Goal: Register for event/course

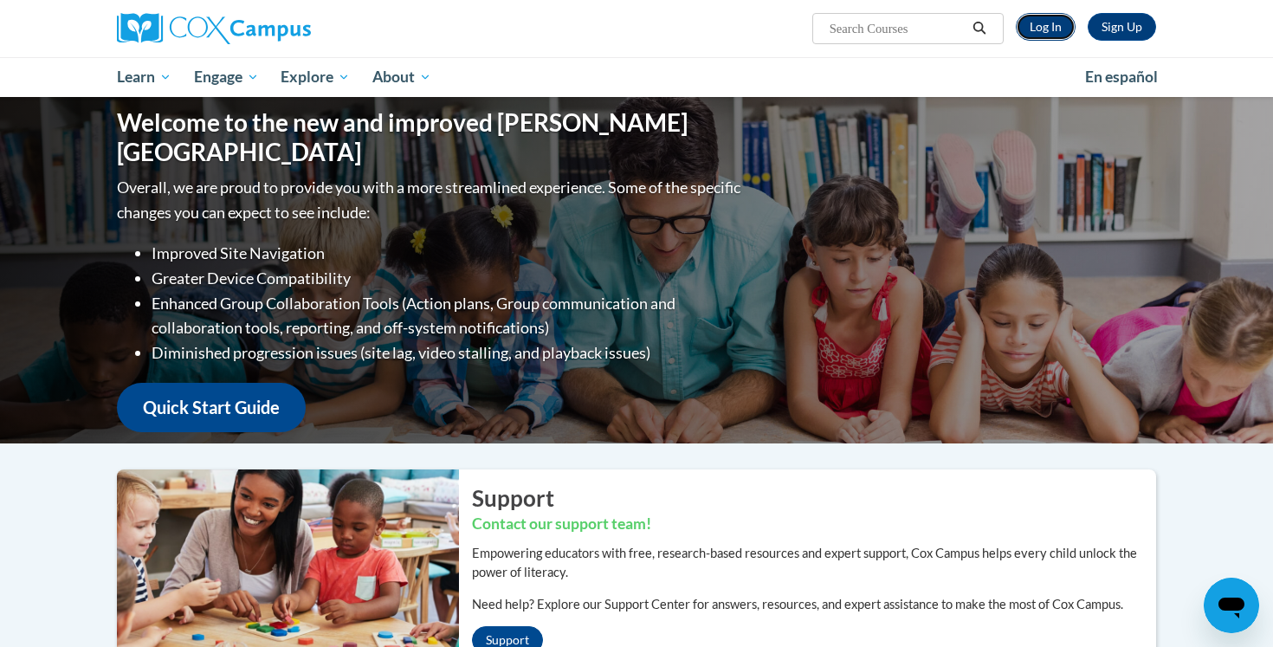
click at [1039, 16] on link "Log In" at bounding box center [1046, 27] width 60 height 28
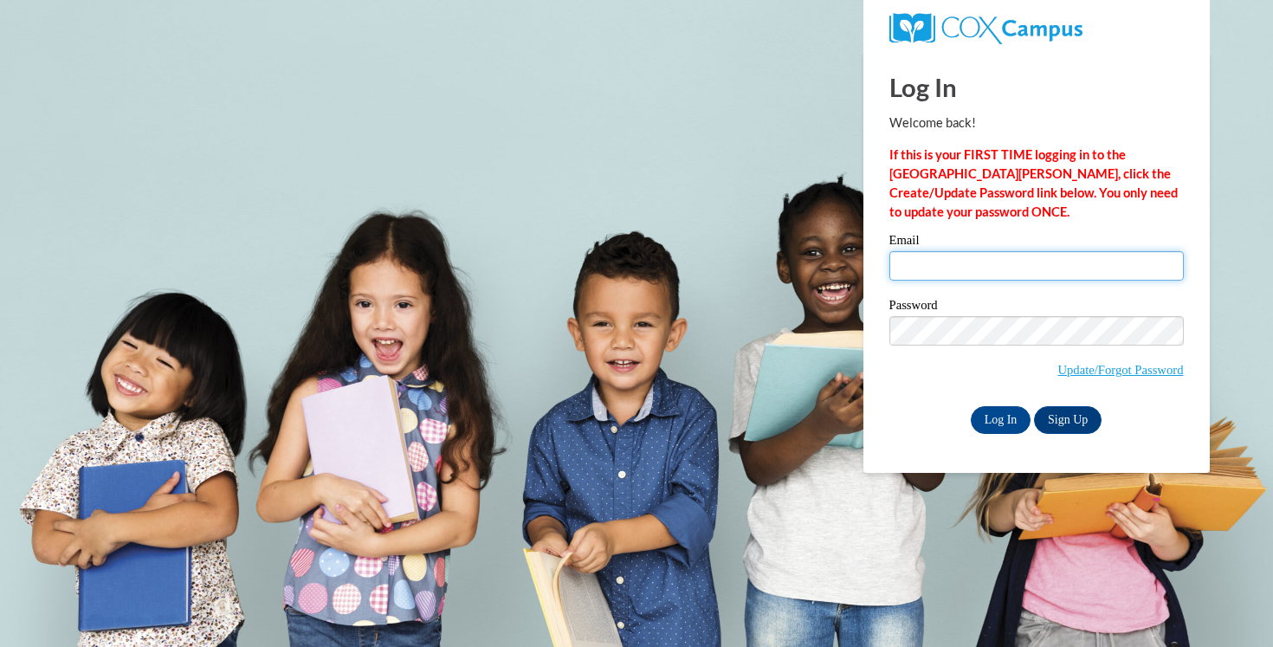
click at [990, 272] on input "Email" at bounding box center [1037, 265] width 294 height 29
click at [927, 260] on input "Email" at bounding box center [1037, 265] width 294 height 29
type input "aschara@waukesha.k12.wi.us"
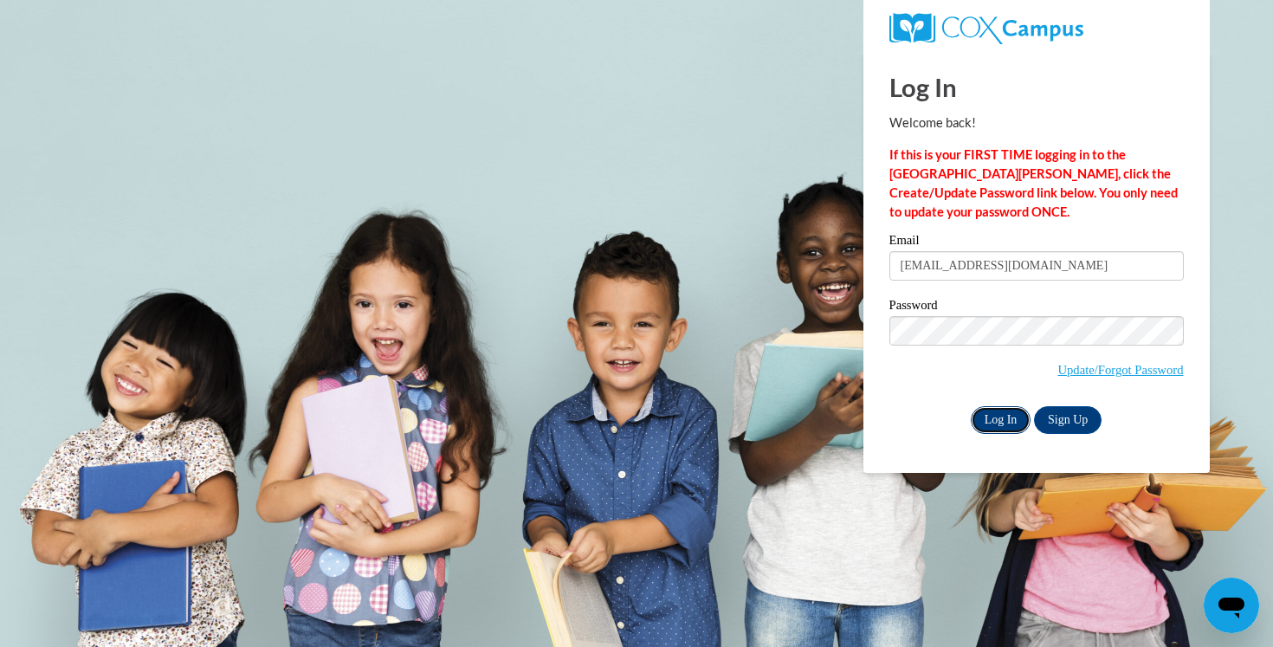
click at [1023, 430] on input "Log In" at bounding box center [1001, 420] width 61 height 28
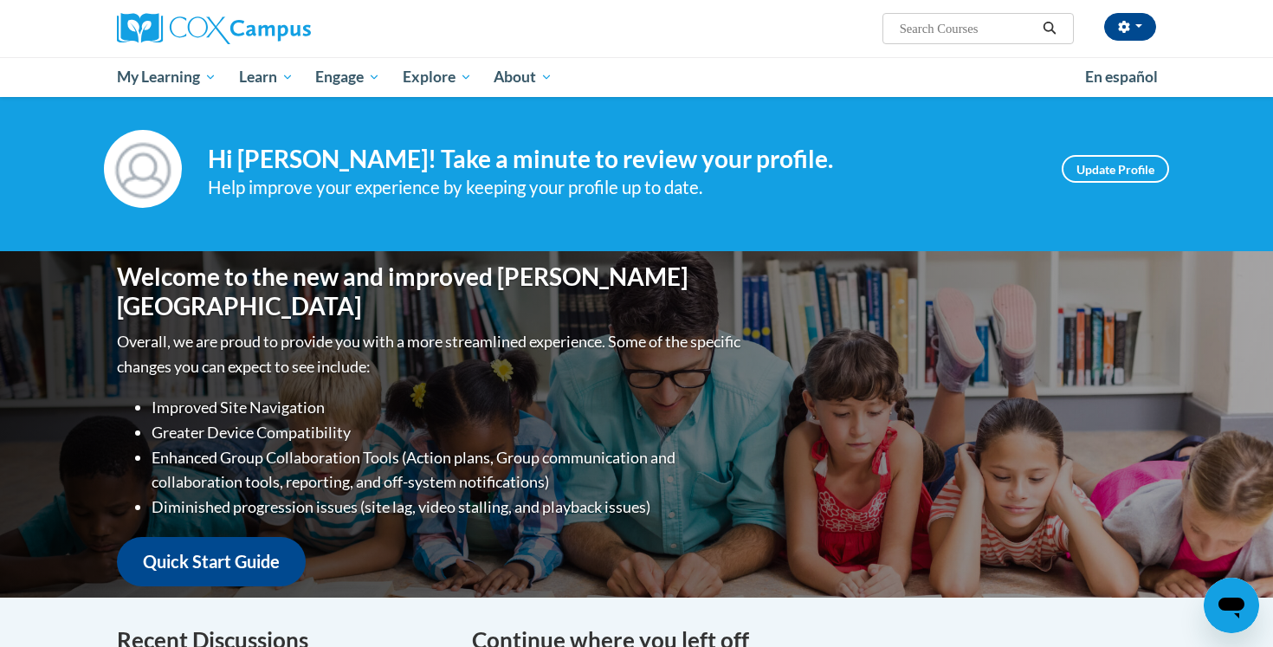
scroll to position [12, 0]
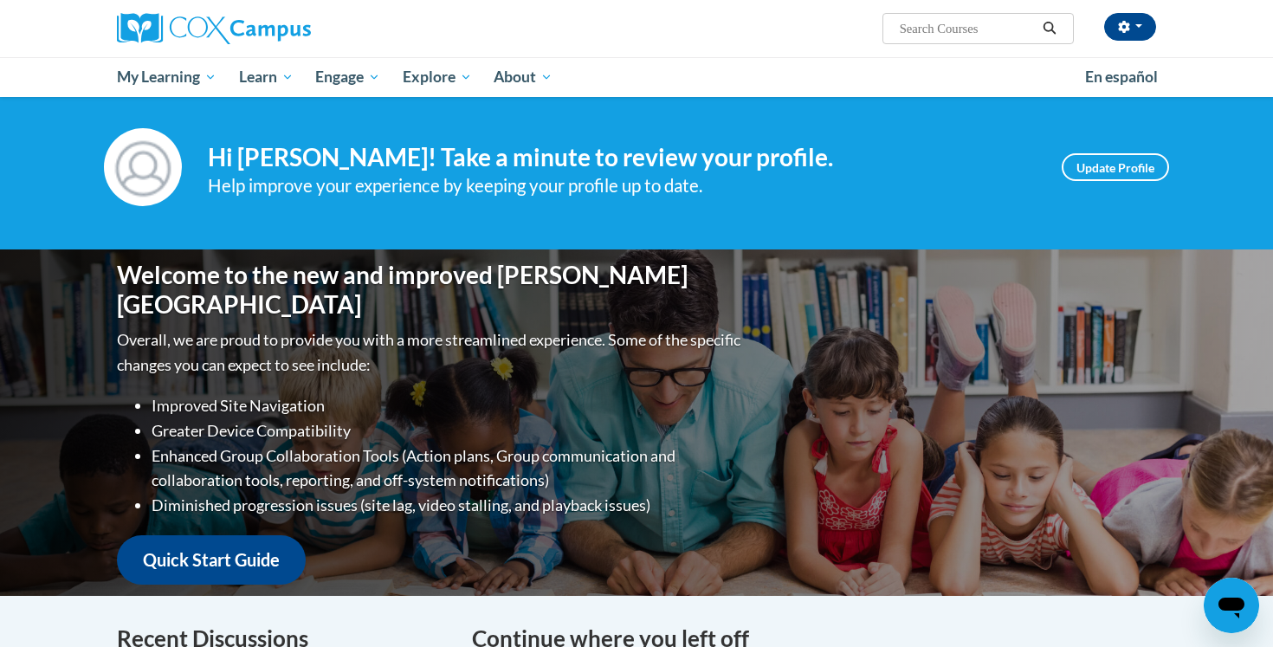
click at [931, 26] on input "Search..." at bounding box center [967, 28] width 139 height 21
type input "read aloud"
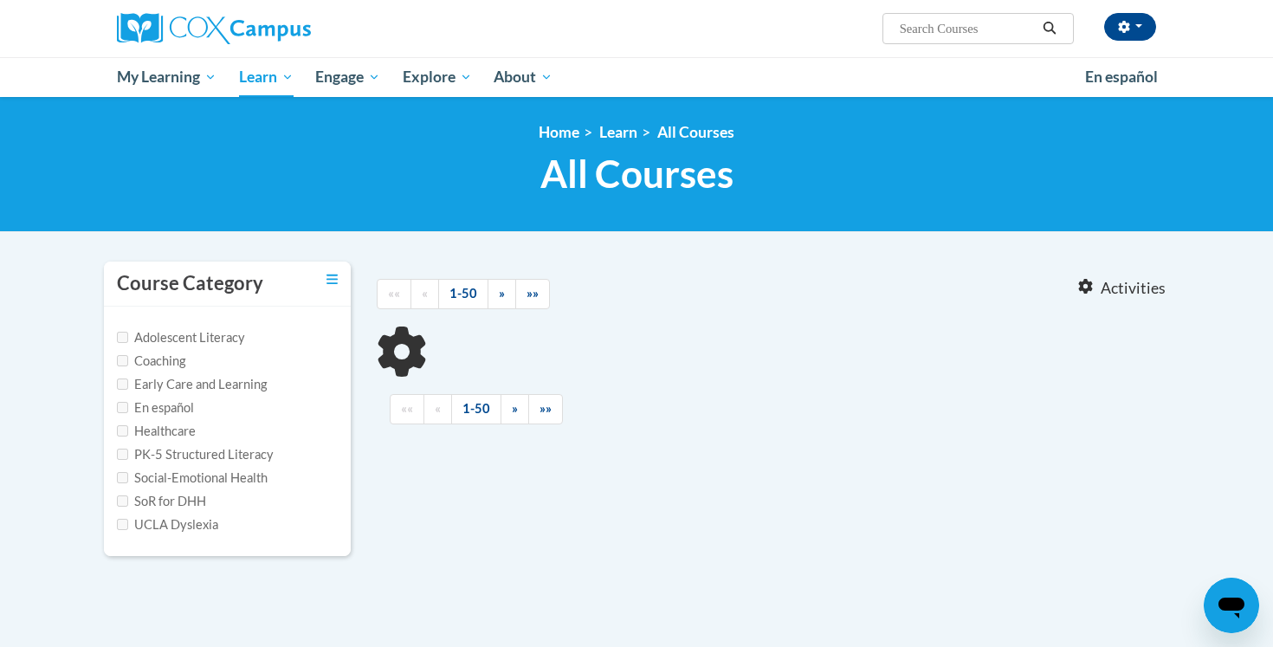
type input "read aloud"
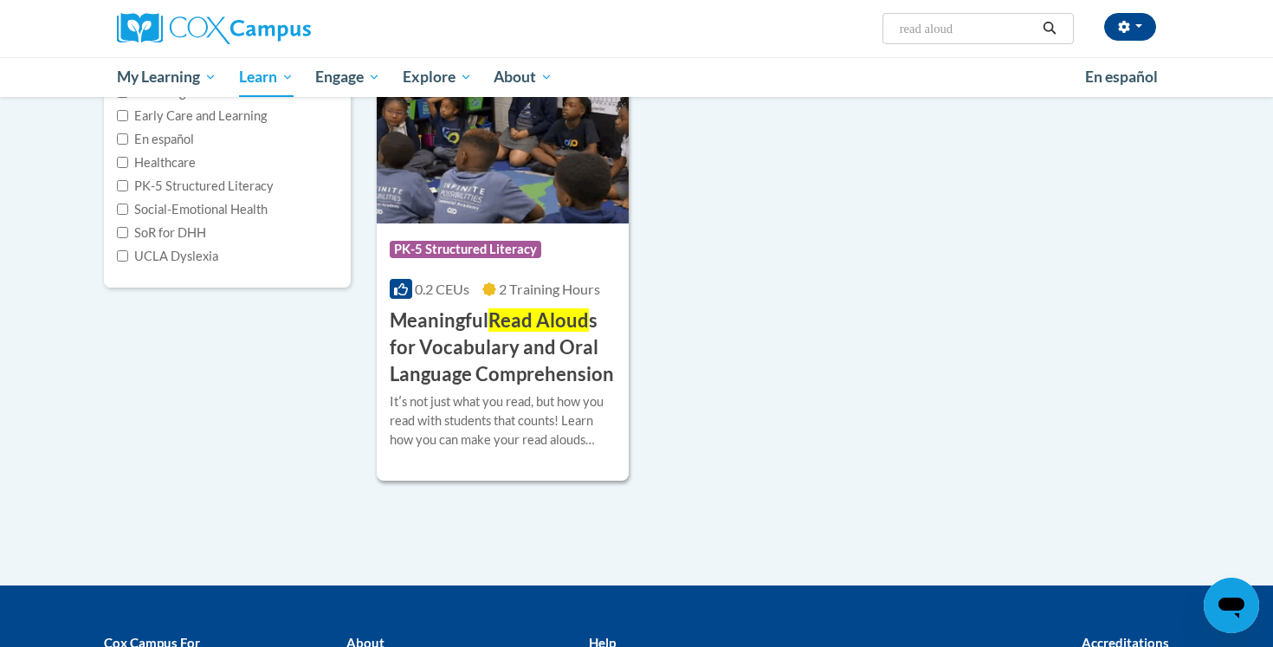
scroll to position [269, 0]
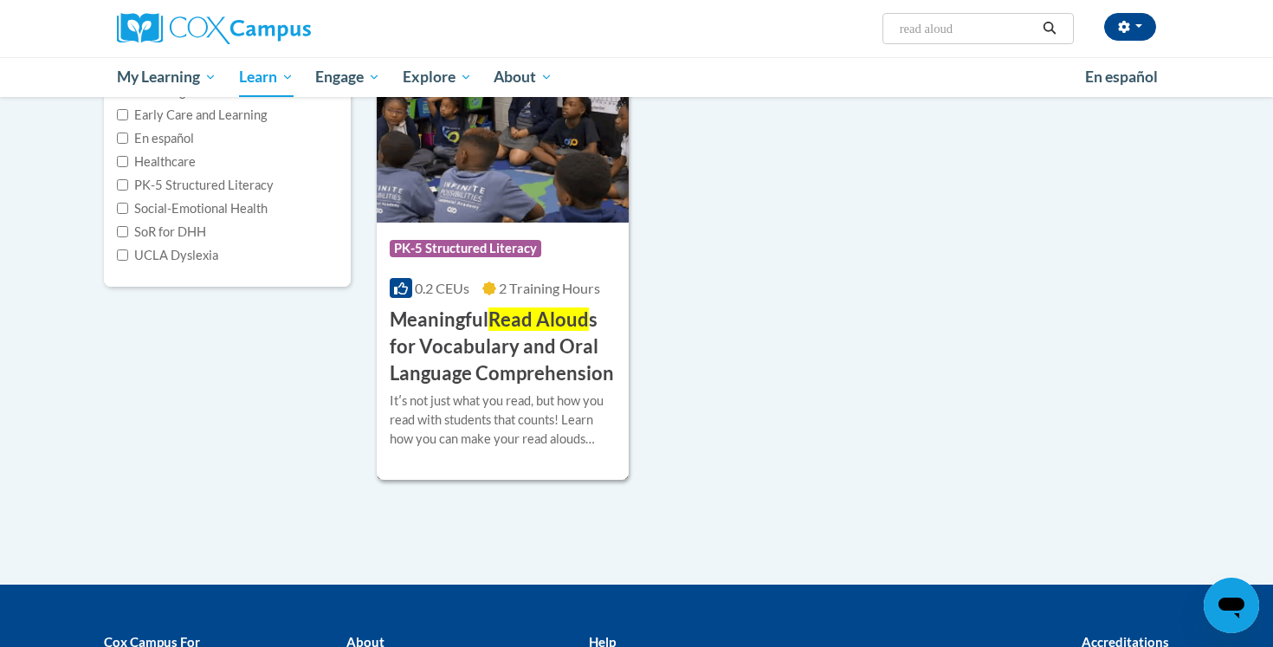
click at [508, 369] on h3 "Meaningful Read Aloud s for Vocabulary and Oral Language Comprehension" at bounding box center [503, 347] width 226 height 80
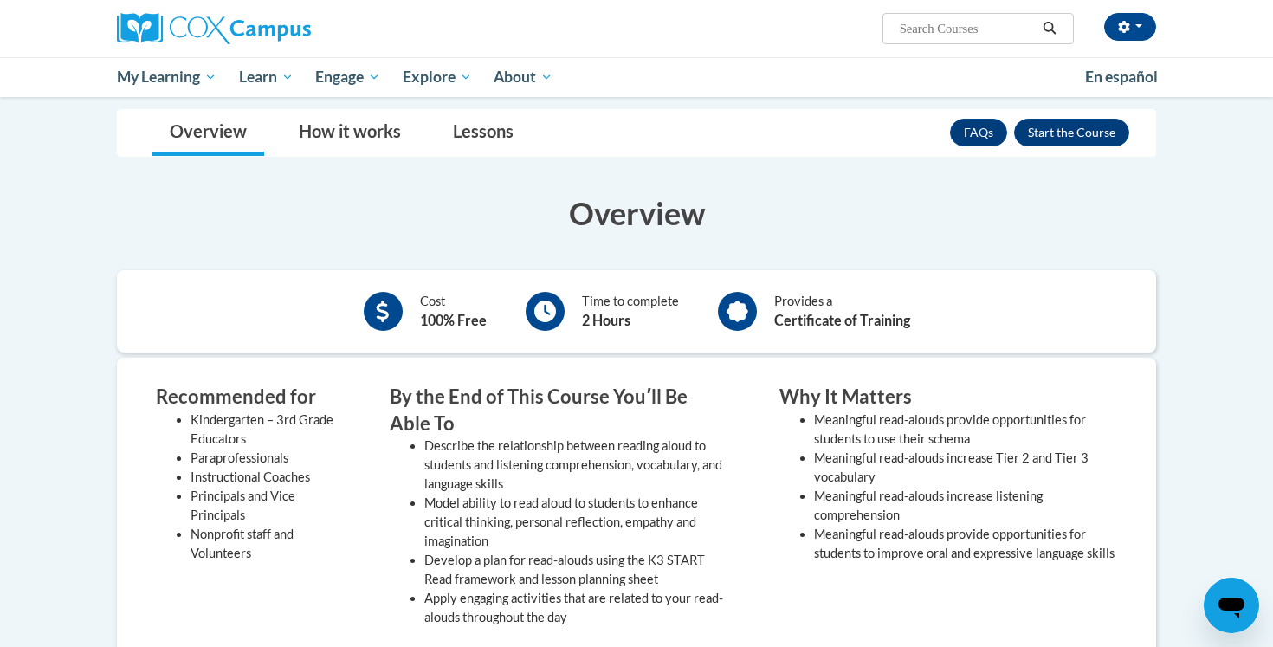
scroll to position [316, 0]
click at [1058, 138] on button "Enroll" at bounding box center [1071, 132] width 115 height 28
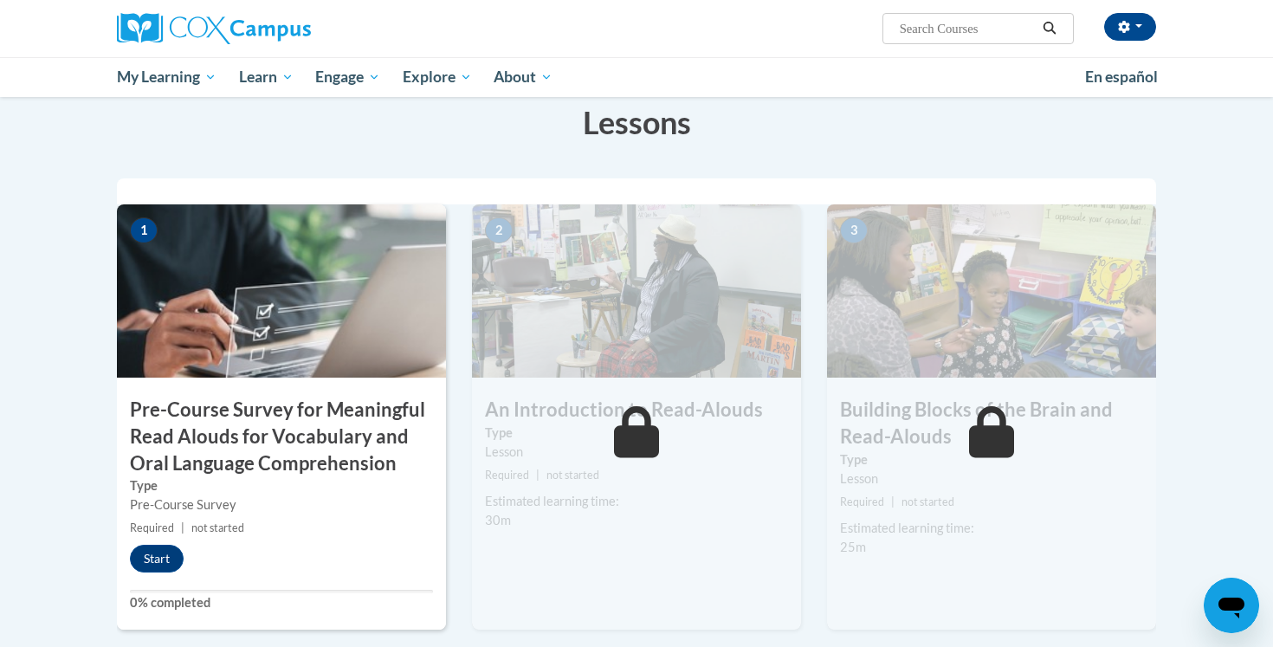
scroll to position [299, 0]
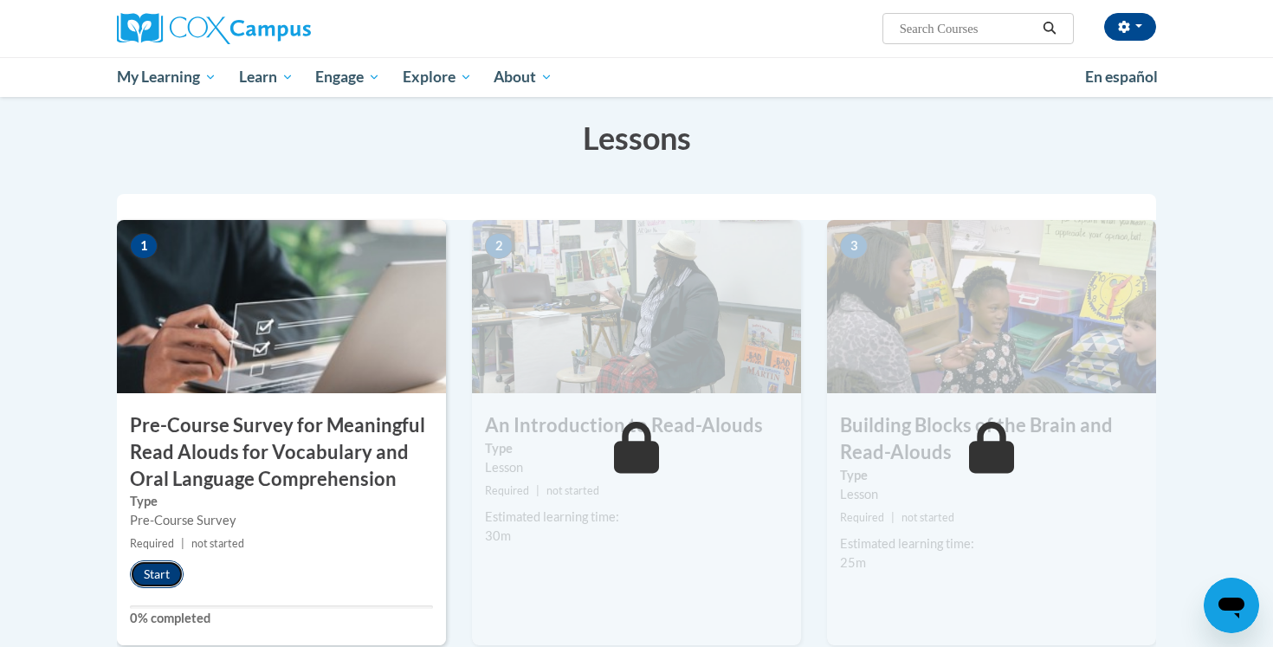
click at [141, 577] on button "Start" at bounding box center [157, 574] width 54 height 28
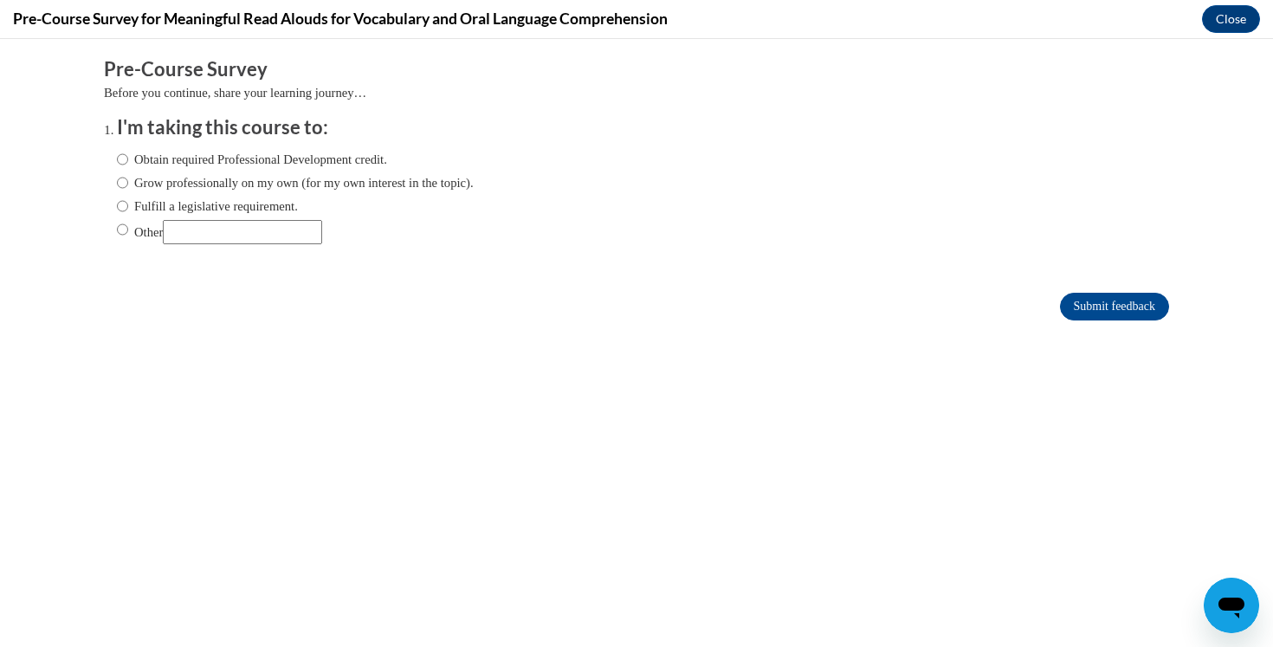
scroll to position [0, 0]
click at [134, 163] on label "Obtain required Professional Development credit." at bounding box center [252, 159] width 270 height 19
click at [128, 163] on input "Obtain required Professional Development credit." at bounding box center [122, 159] width 11 height 19
radio input "true"
click at [1095, 305] on input "Submit feedback" at bounding box center [1114, 307] width 109 height 28
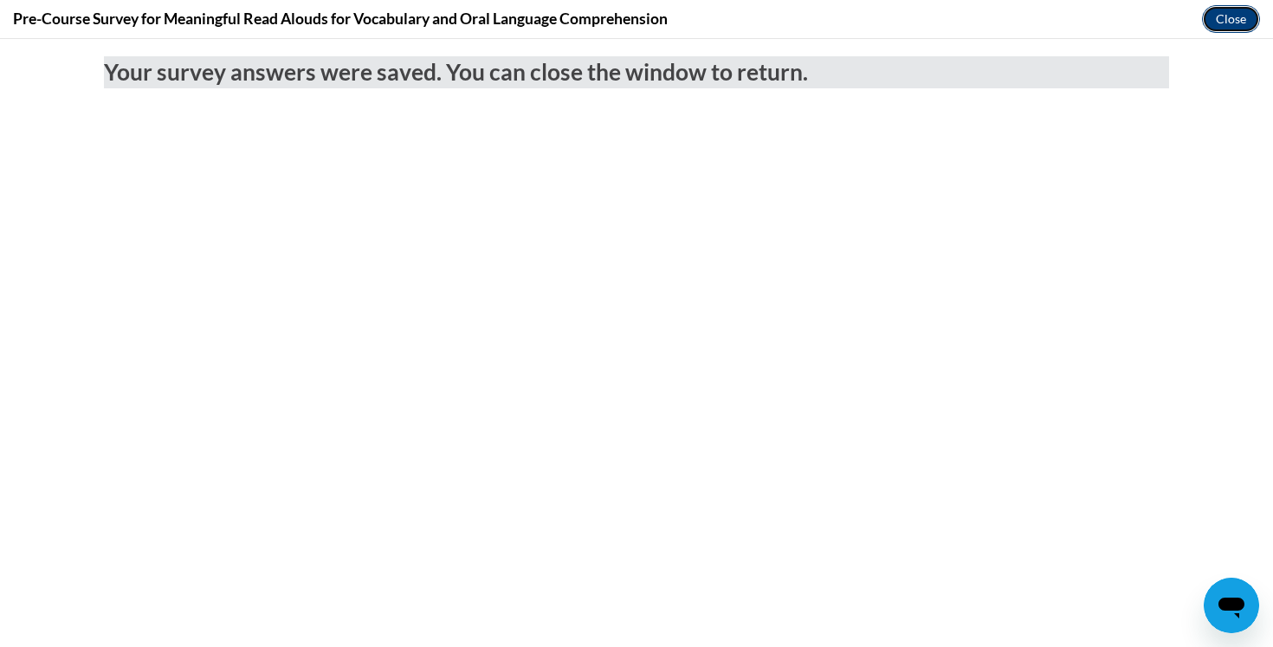
click at [1221, 25] on button "Close" at bounding box center [1231, 19] width 58 height 28
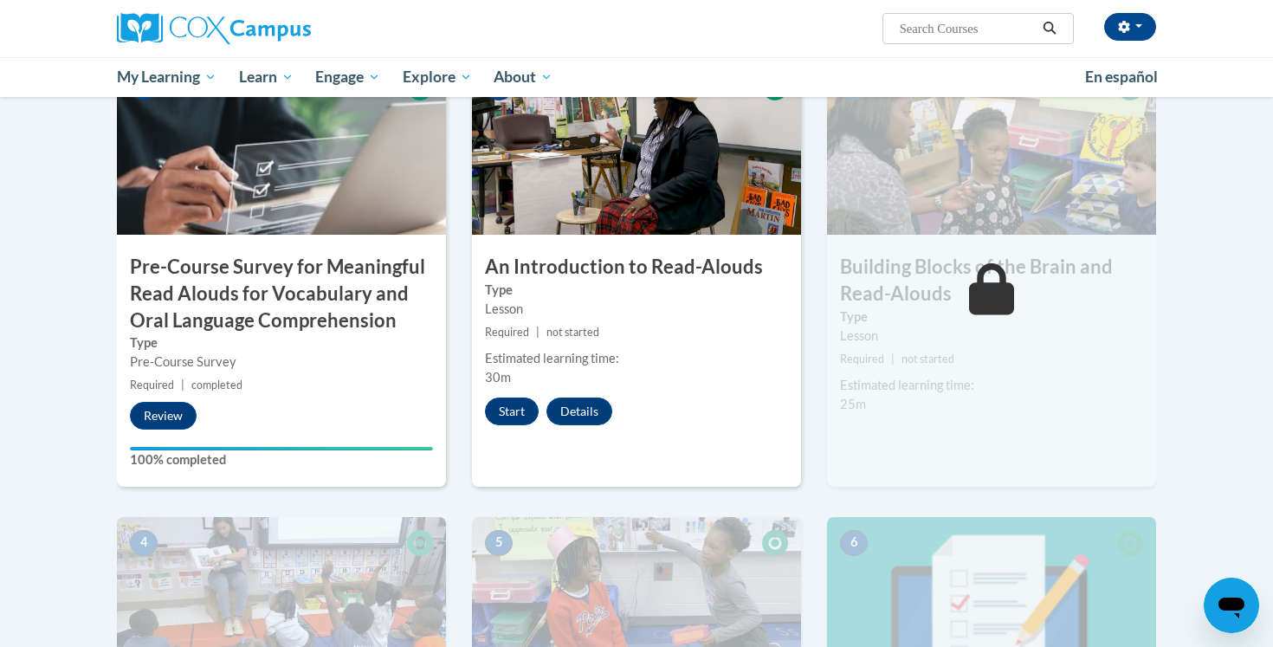
scroll to position [465, 0]
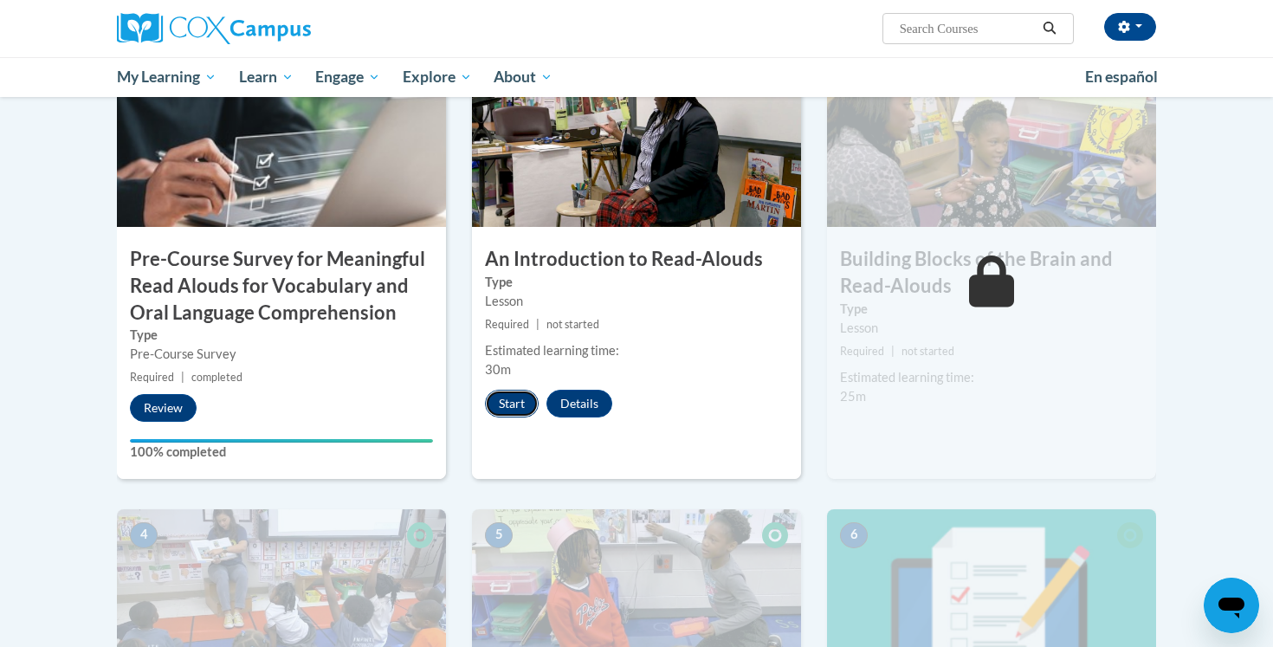
click at [521, 411] on button "Start" at bounding box center [512, 404] width 54 height 28
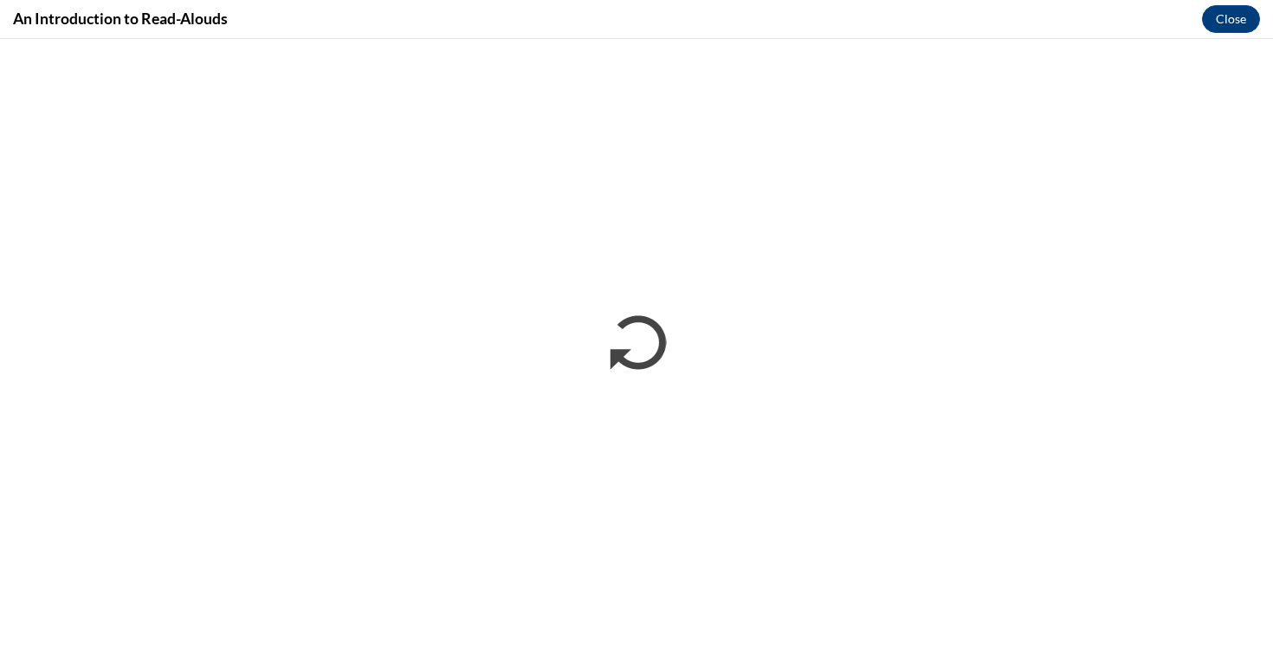
scroll to position [0, 0]
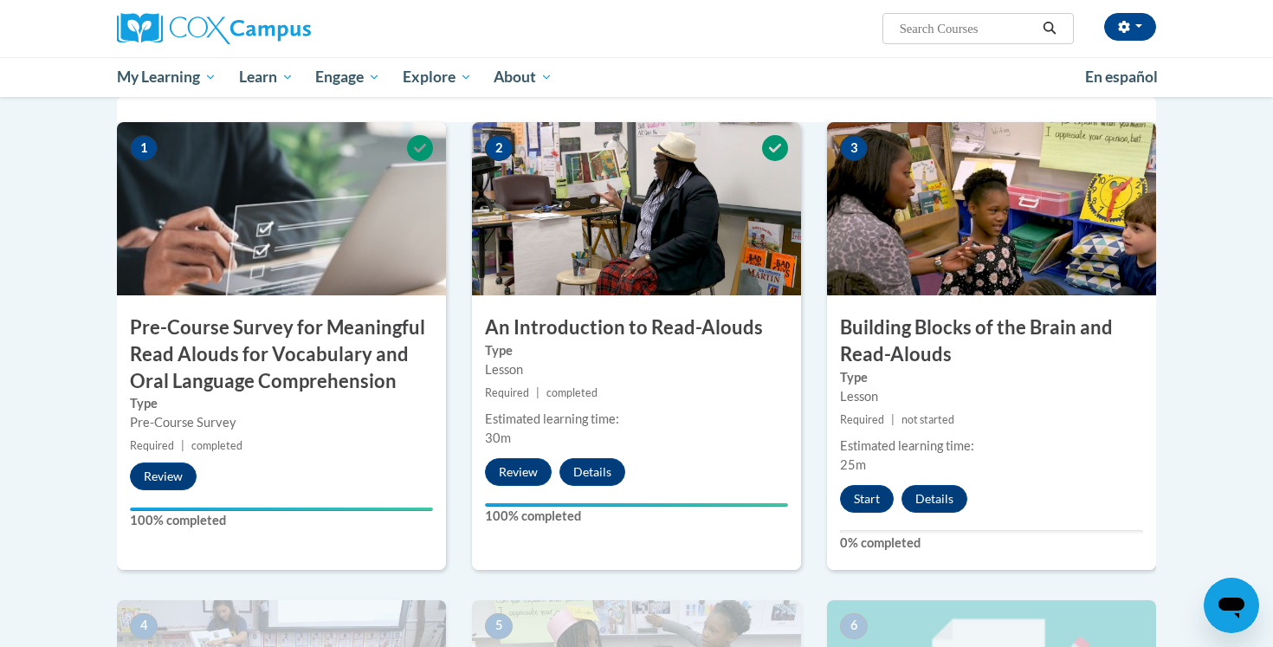
scroll to position [396, 0]
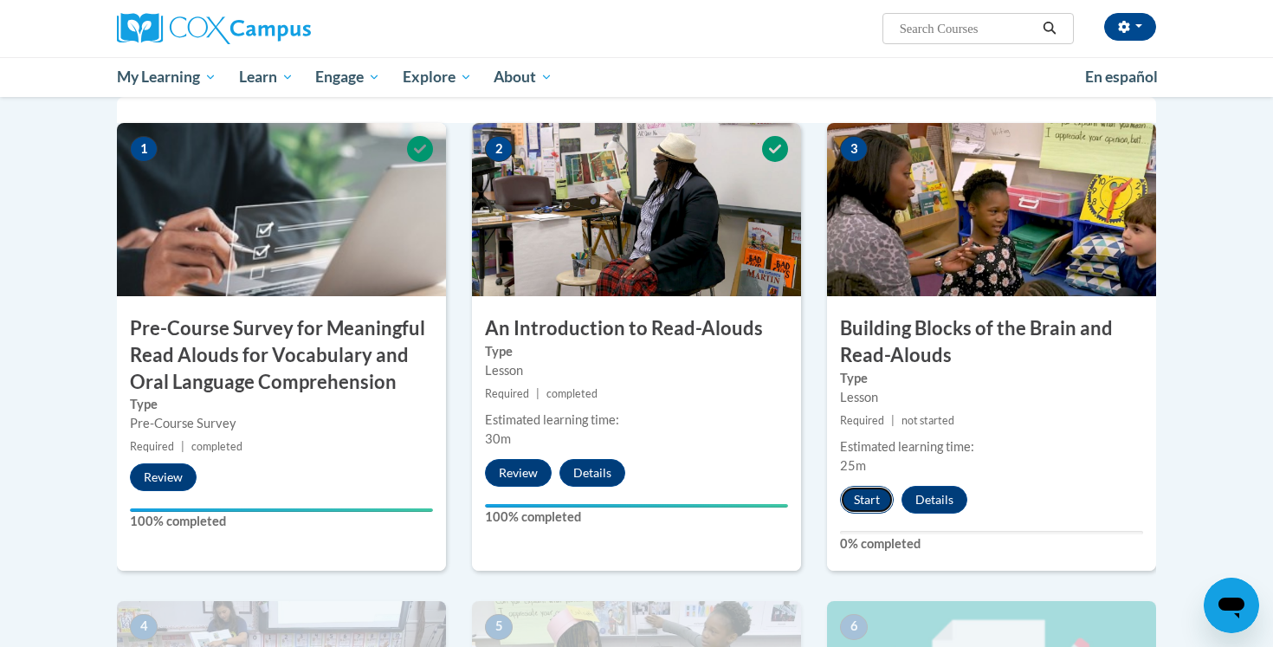
click at [857, 509] on button "Start" at bounding box center [867, 500] width 54 height 28
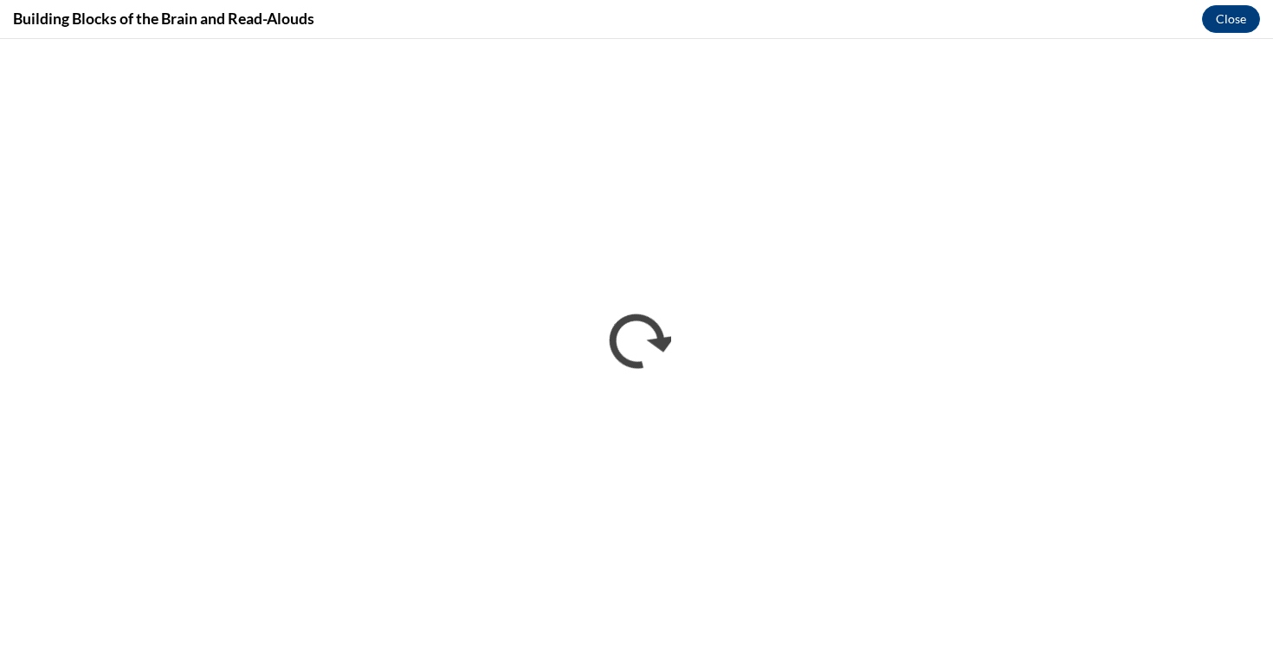
scroll to position [0, 0]
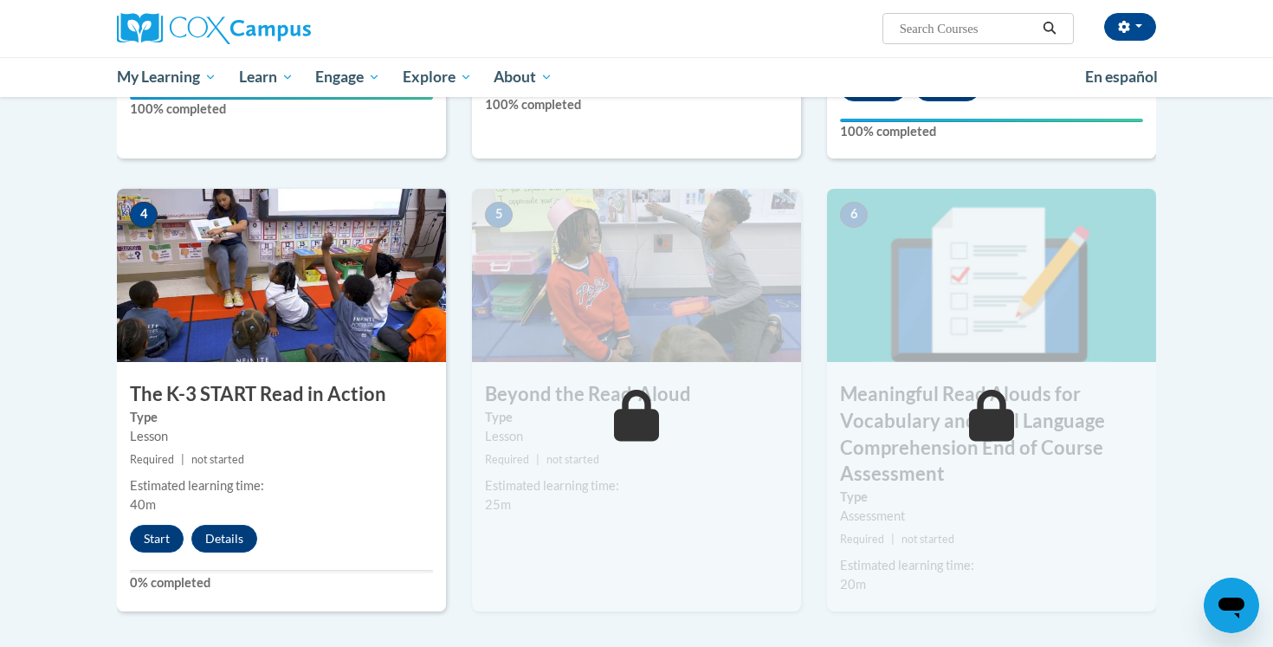
scroll to position [792, 0]
